Goal: Task Accomplishment & Management: Use online tool/utility

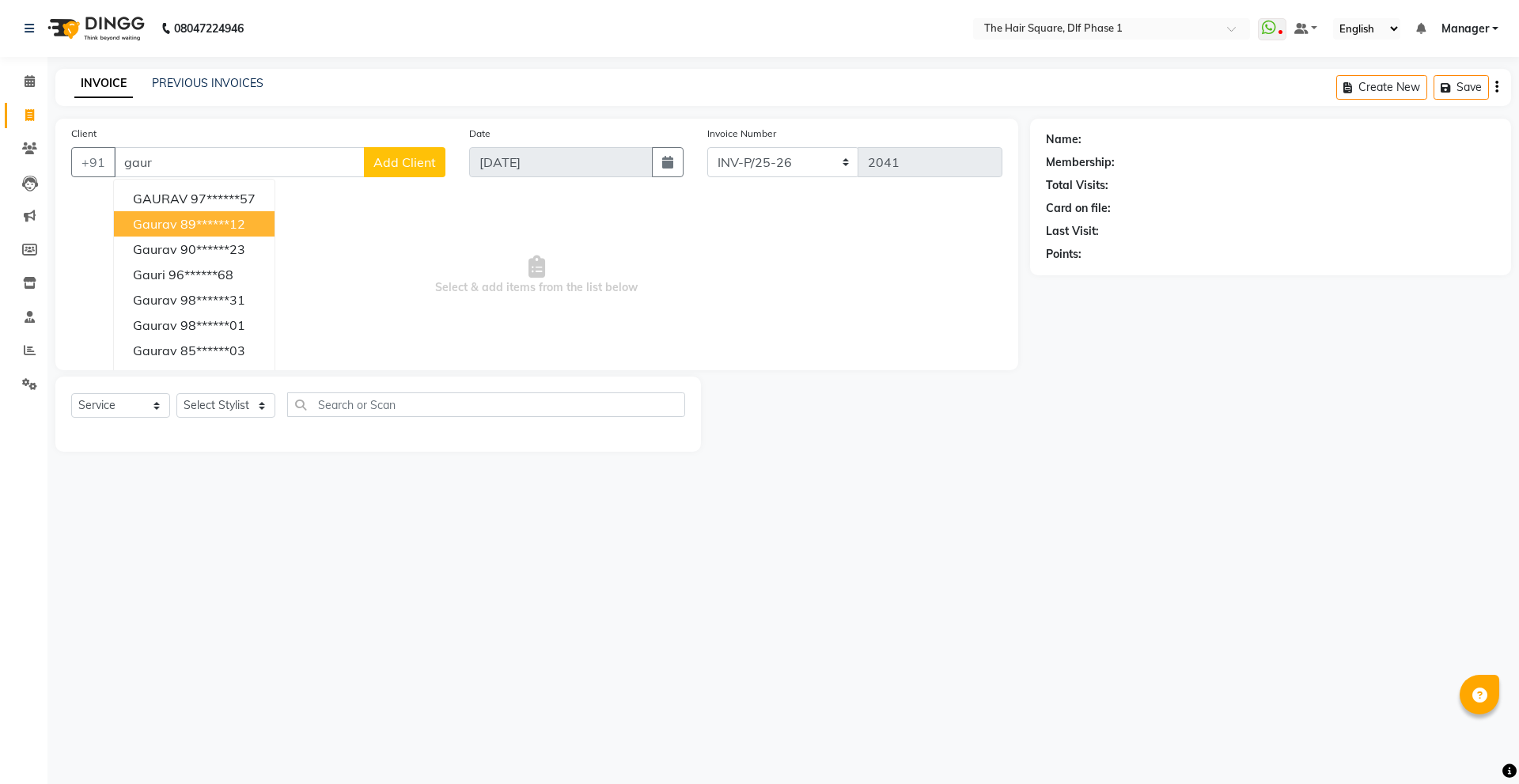
select select "5766"
select select "service"
click at [255, 247] on ngb-highlight "98******61" at bounding box center [270, 249] width 64 height 16
type input "98******61"
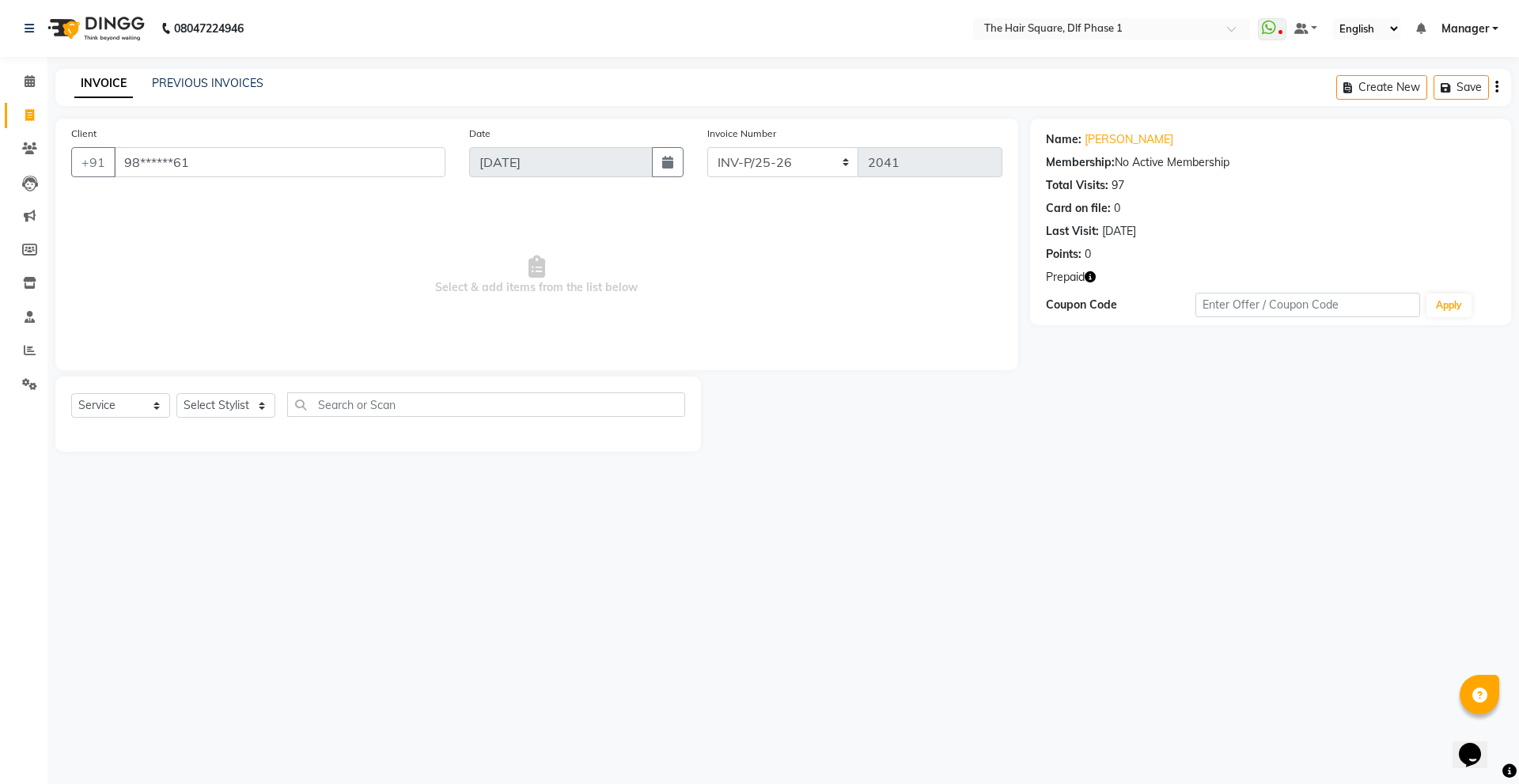
click at [1087, 278] on icon "button" at bounding box center [1090, 277] width 11 height 11
click at [1110, 145] on link "[PERSON_NAME]" at bounding box center [1129, 139] width 89 height 17
click at [219, 408] on select "Select Stylist [PERSON_NAME] AMIT [PERSON_NAME] [PERSON_NAME] [PERSON_NAME] Man…" at bounding box center [226, 405] width 99 height 24
select select "39749"
click at [176, 393] on select "Select Stylist [PERSON_NAME] AMIT [PERSON_NAME] [PERSON_NAME] [PERSON_NAME] Man…" at bounding box center [226, 405] width 99 height 24
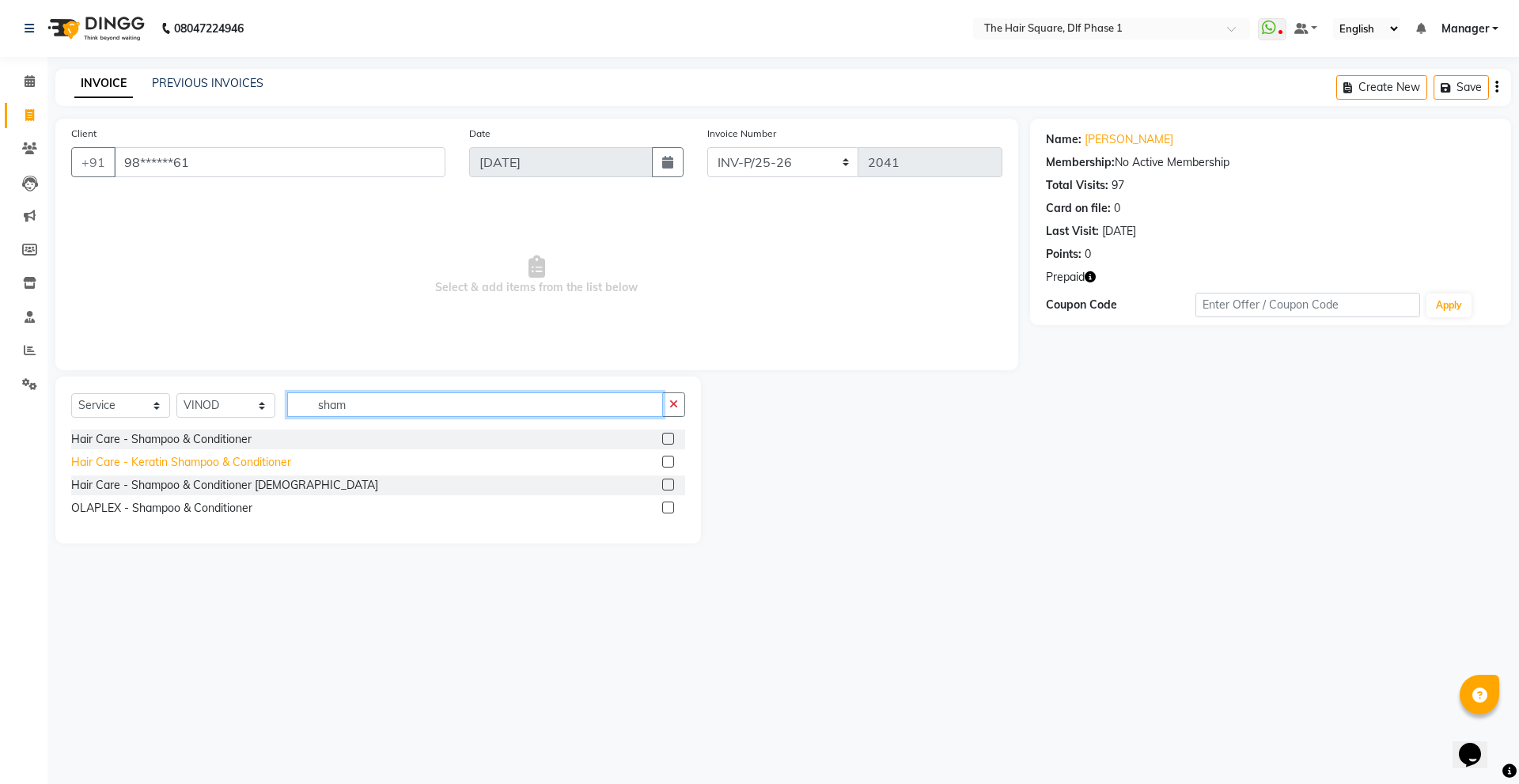
type input "sham"
click at [181, 458] on div "Hair Care - Keratin Shampoo & Conditioner" at bounding box center [181, 462] width 220 height 17
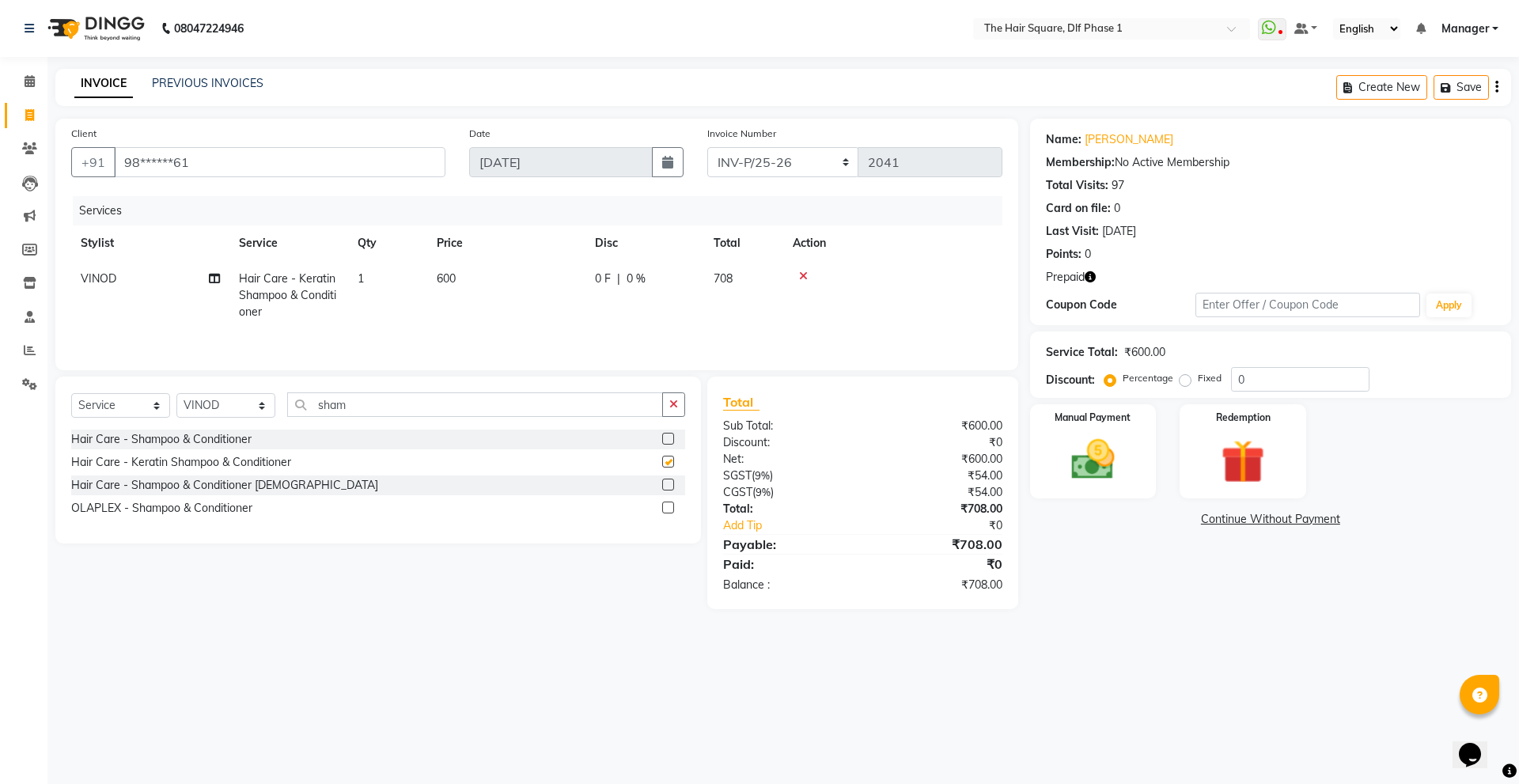
checkbox input "false"
click at [1235, 415] on label "Redemption" at bounding box center [1243, 417] width 57 height 15
click at [1182, 522] on span "Prepaid 1" at bounding box center [1171, 521] width 52 height 19
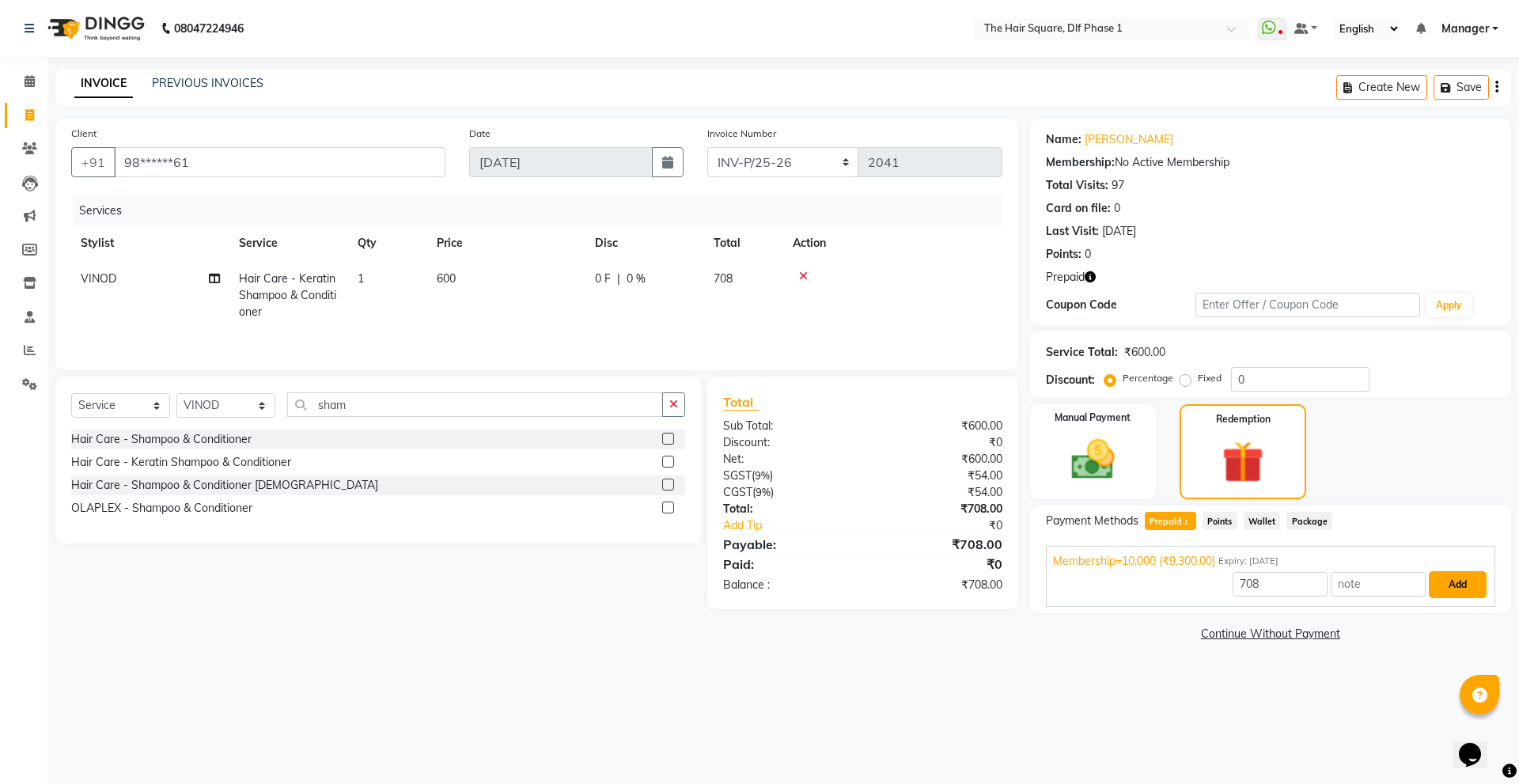
click at [1472, 585] on button "Add" at bounding box center [1458, 584] width 58 height 27
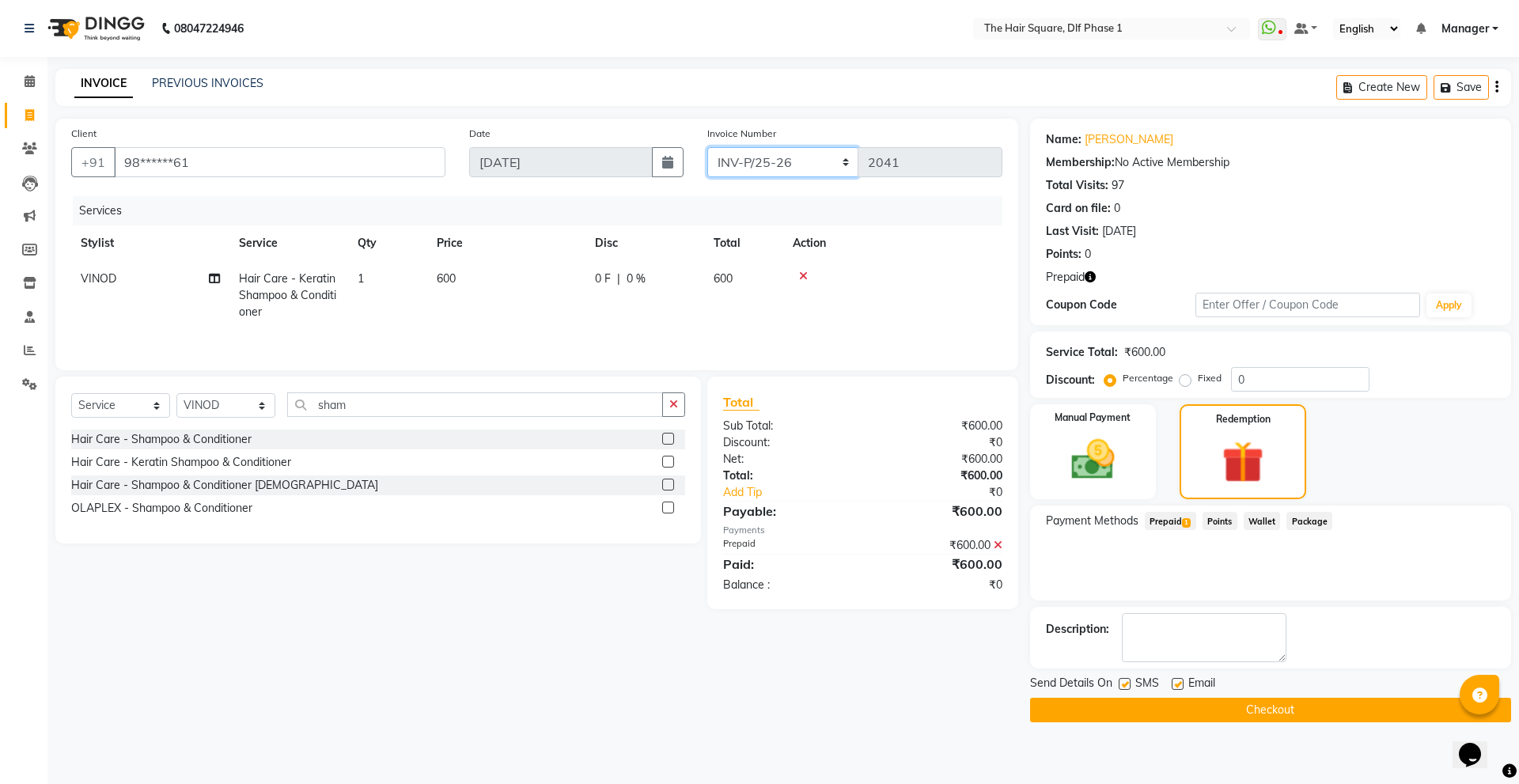
click at [737, 155] on select "INV-P-MEMB/25-26 INV-P/25-26" at bounding box center [783, 162] width 151 height 30
select select "5959"
click at [708, 147] on select "INV-P-MEMB/25-26 INV-P/25-26" at bounding box center [783, 162] width 151 height 30
type input "0148"
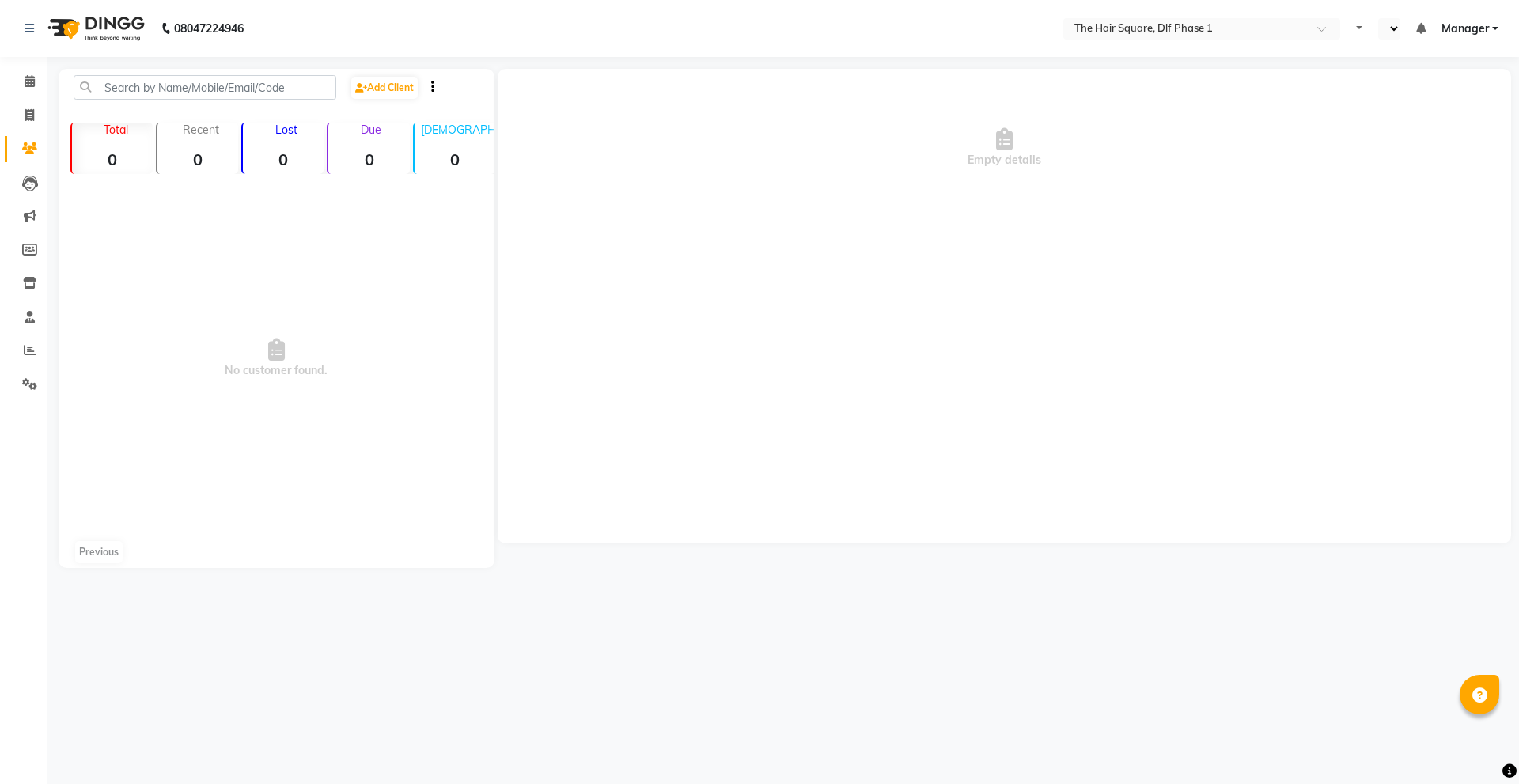
select select "en"
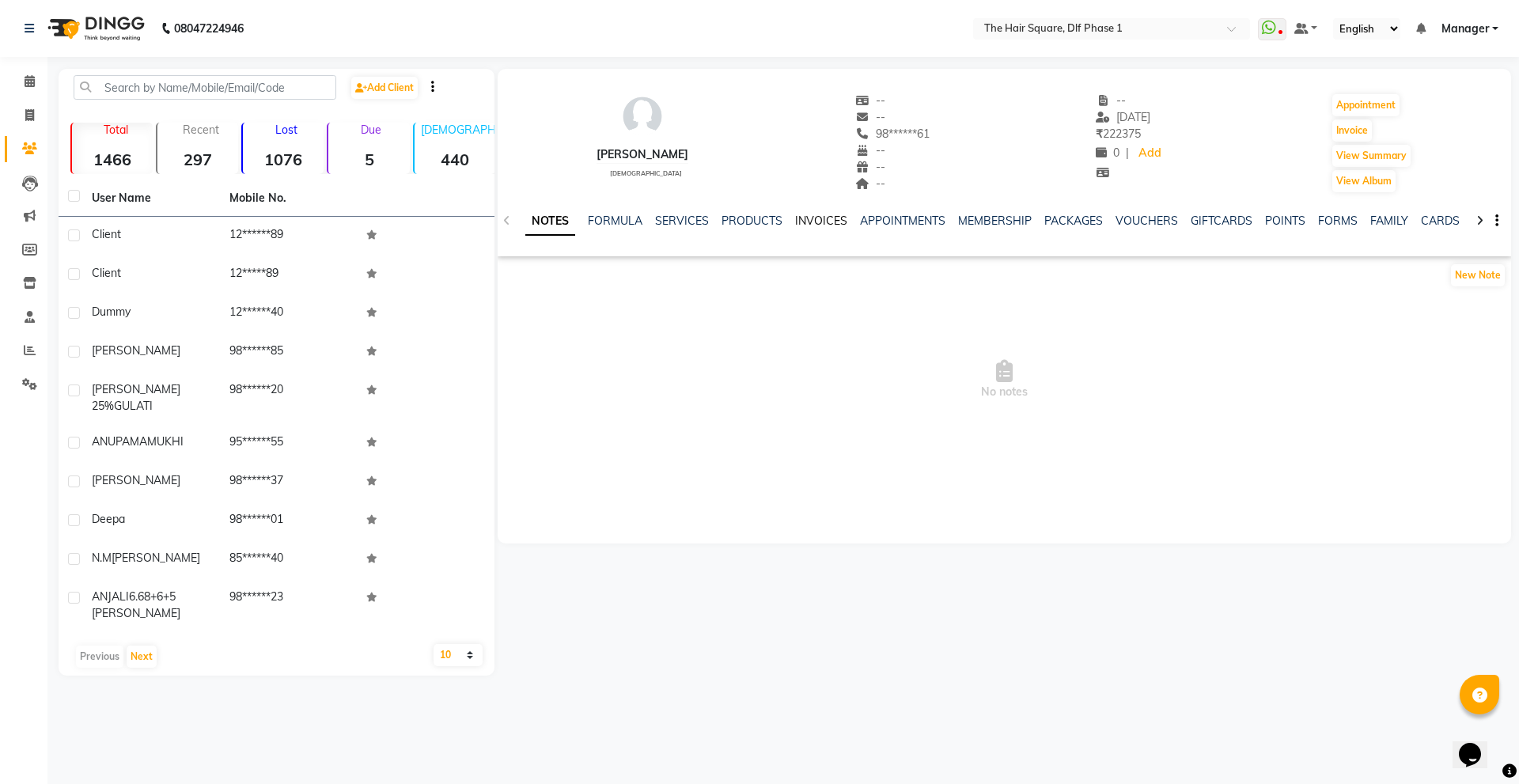
click at [828, 226] on link "INVOICES" at bounding box center [821, 221] width 52 height 15
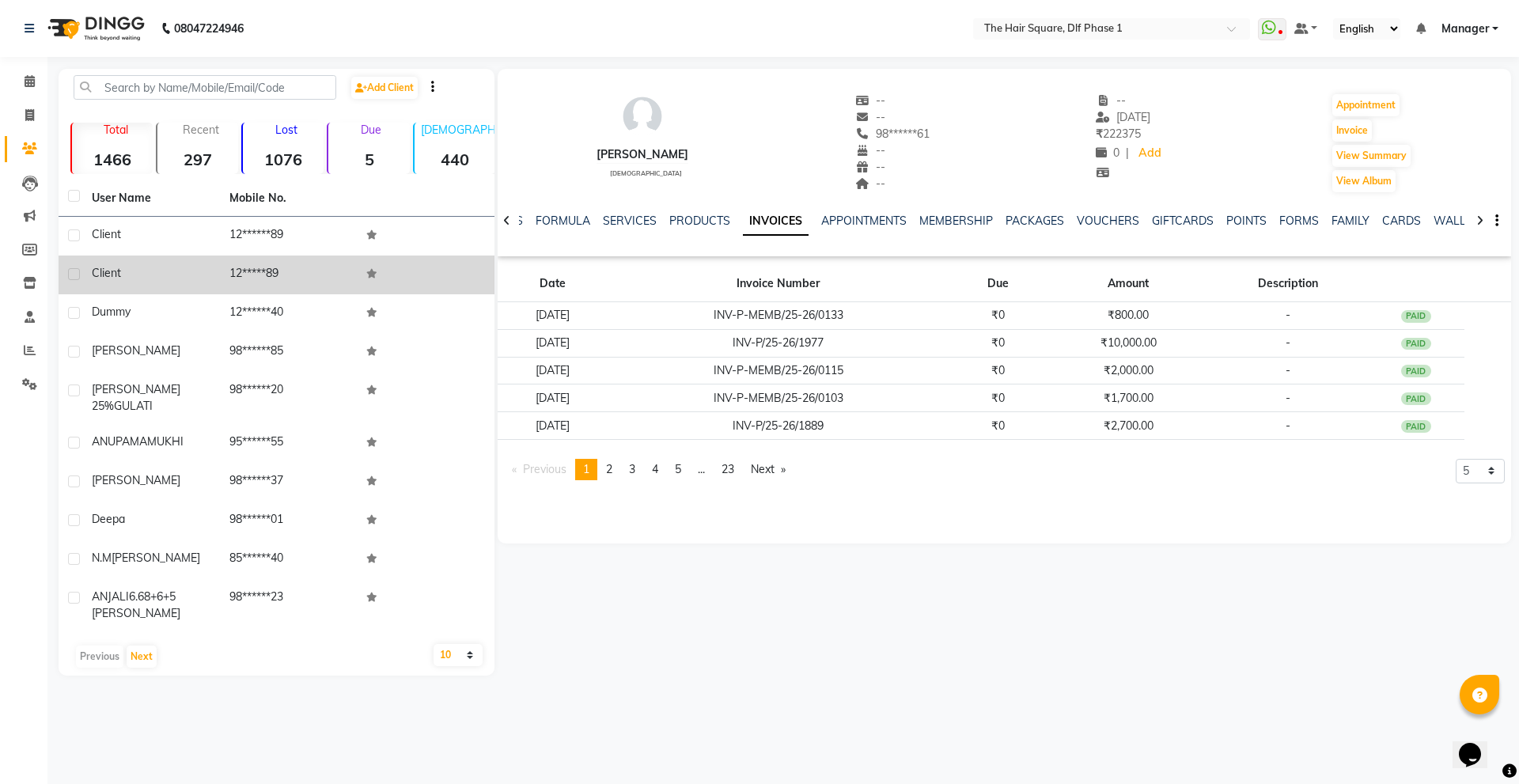
click at [743, 207] on link "INVOICES" at bounding box center [775, 221] width 65 height 28
